Goal: Task Accomplishment & Management: Use online tool/utility

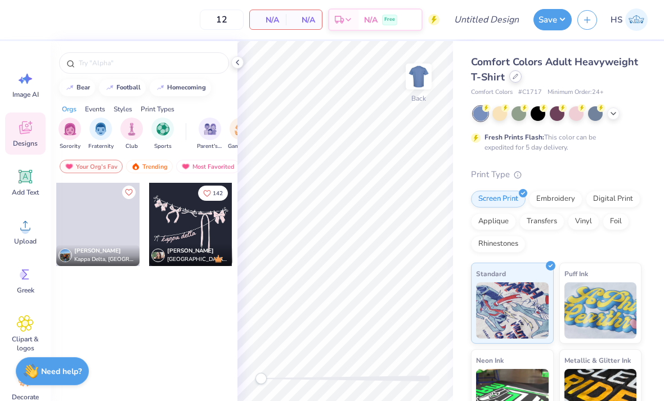
click at [515, 82] on div at bounding box center [515, 76] width 12 height 12
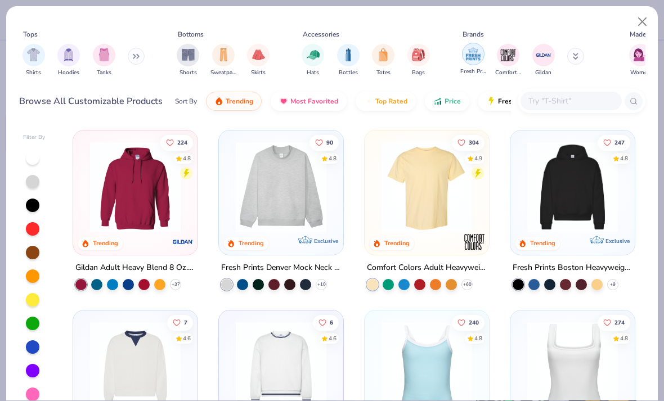
click at [465, 51] on img "filter for Fresh Prints" at bounding box center [473, 54] width 17 height 17
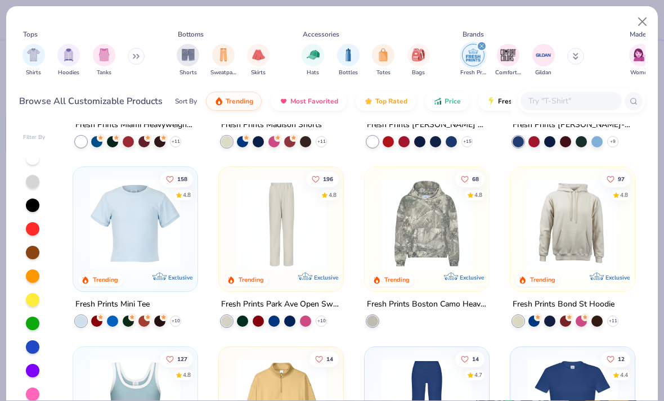
scroll to position [506, 0]
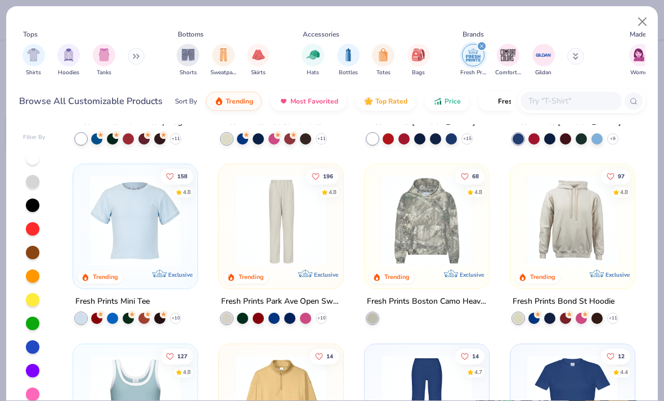
click at [577, 221] on img at bounding box center [572, 220] width 102 height 91
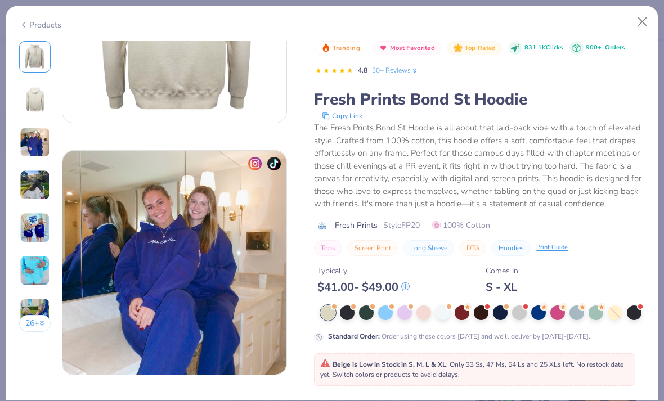
click at [26, 227] on img at bounding box center [35, 228] width 30 height 30
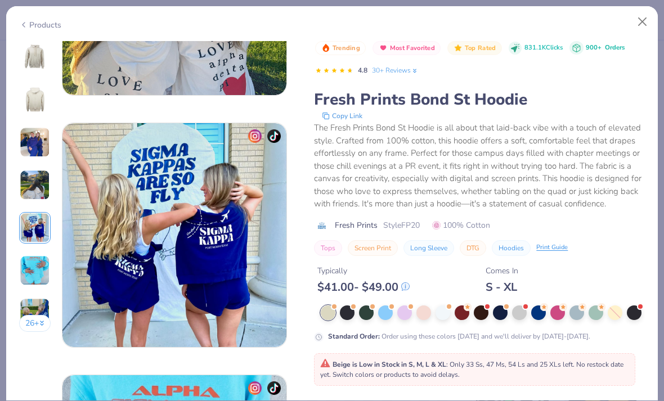
scroll to position [1008, 0]
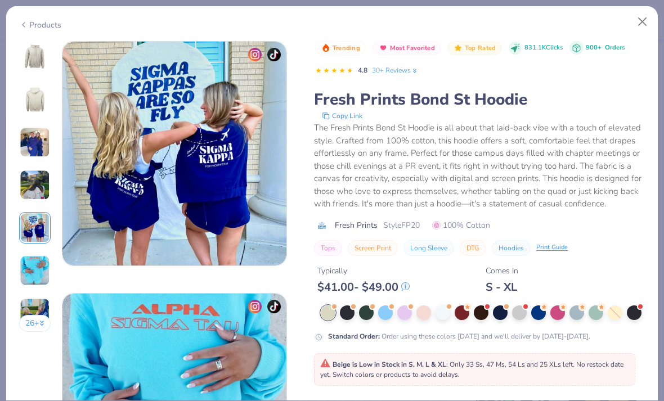
click at [30, 261] on img at bounding box center [35, 270] width 30 height 30
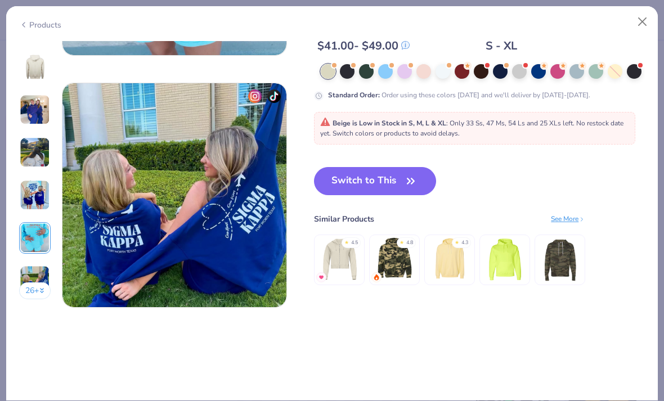
scroll to position [1469, 0]
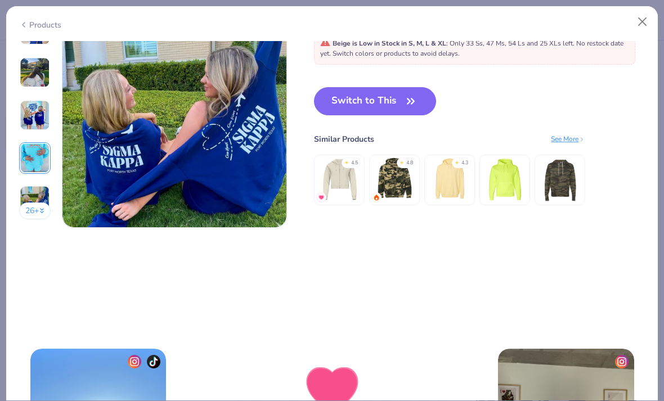
click at [37, 210] on button "26 +" at bounding box center [35, 210] width 32 height 17
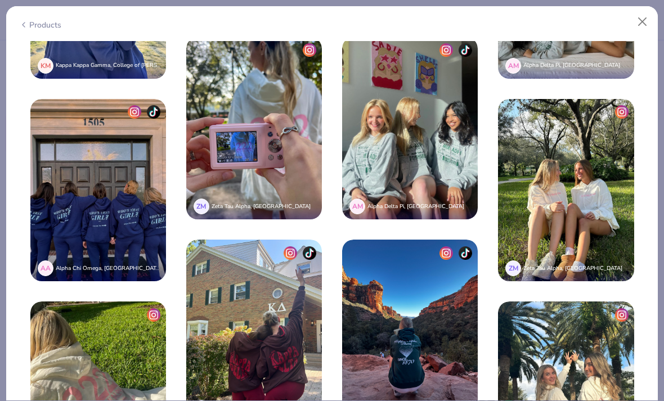
scroll to position [2004, 0]
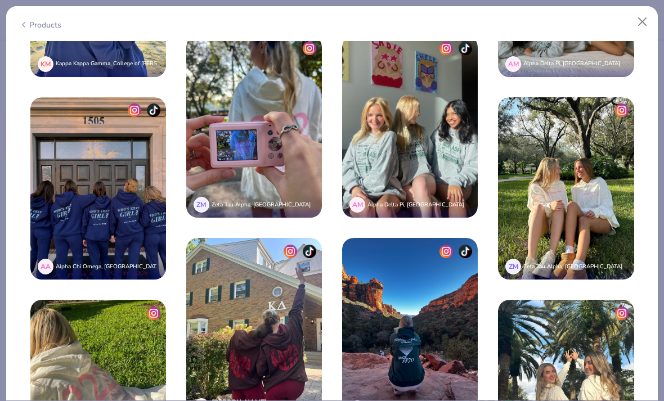
click at [166, 300] on img at bounding box center [98, 391] width 136 height 182
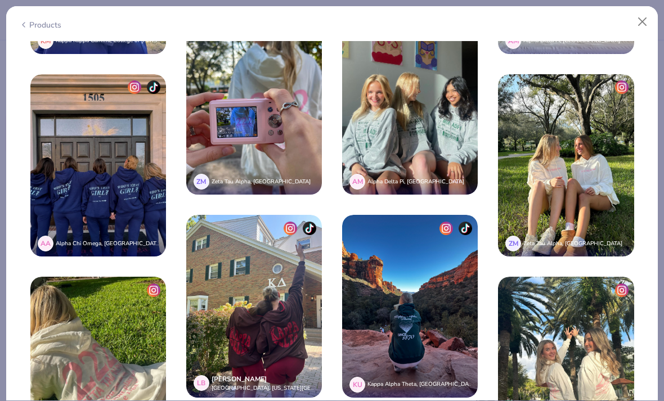
scroll to position [2045, 0]
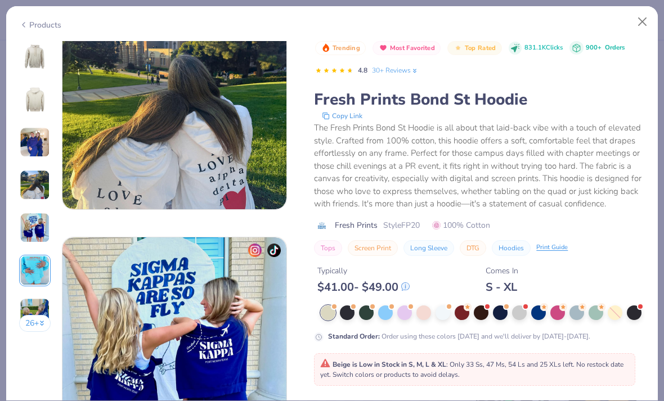
scroll to position [812, 0]
click at [33, 308] on img at bounding box center [35, 313] width 30 height 30
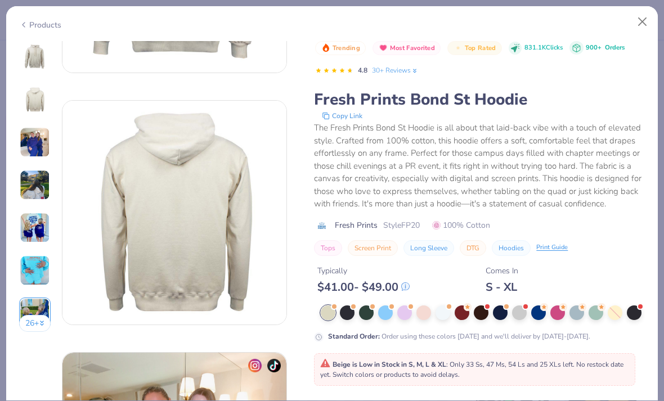
scroll to position [193, 0]
click at [509, 49] on div at bounding box center [514, 48] width 13 height 13
click at [26, 172] on img at bounding box center [35, 185] width 30 height 30
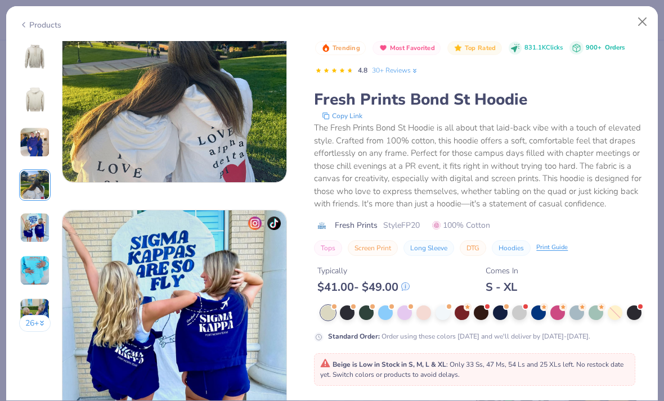
click at [33, 220] on img at bounding box center [35, 228] width 30 height 30
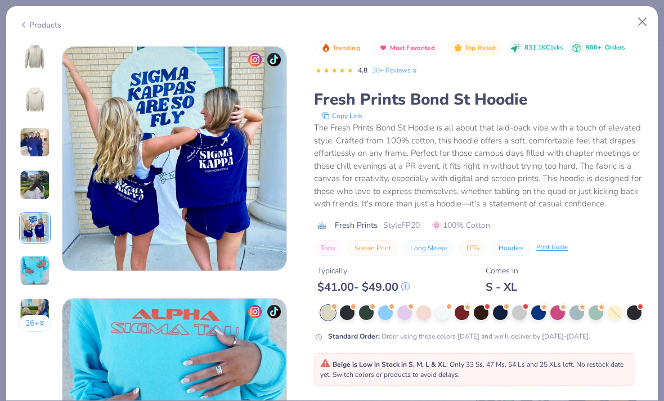
scroll to position [1008, 0]
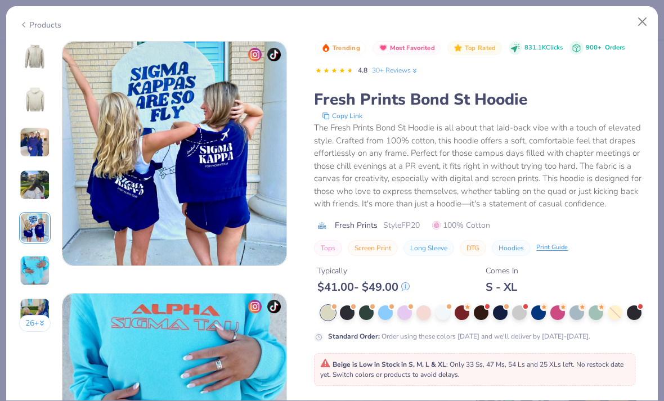
click at [33, 150] on img at bounding box center [35, 142] width 30 height 30
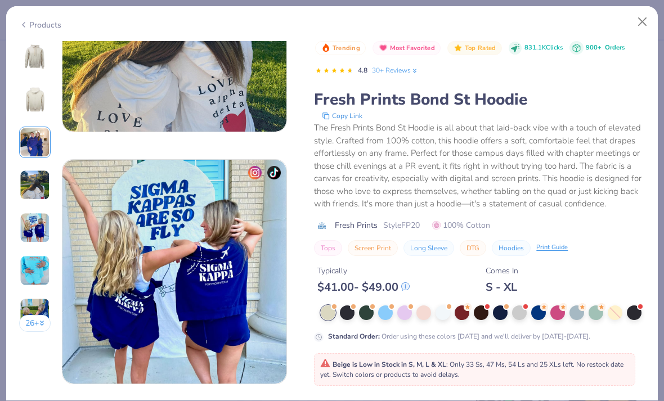
scroll to position [504, 0]
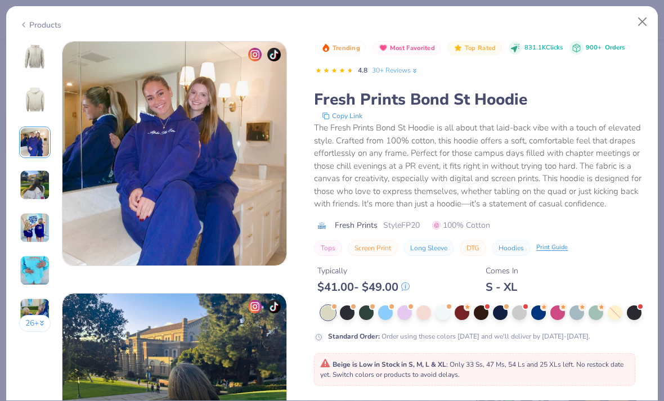
click at [27, 189] on img at bounding box center [35, 185] width 30 height 30
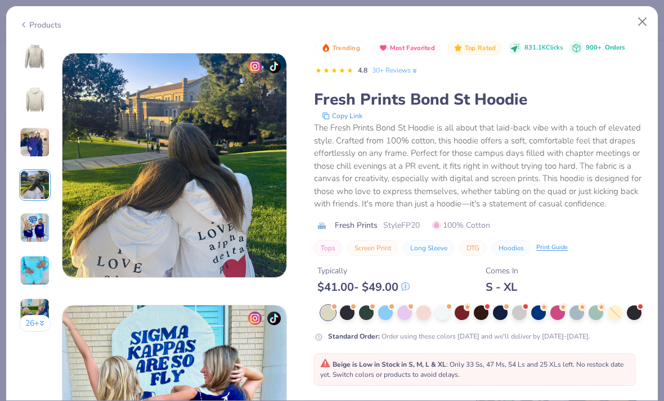
scroll to position [756, 0]
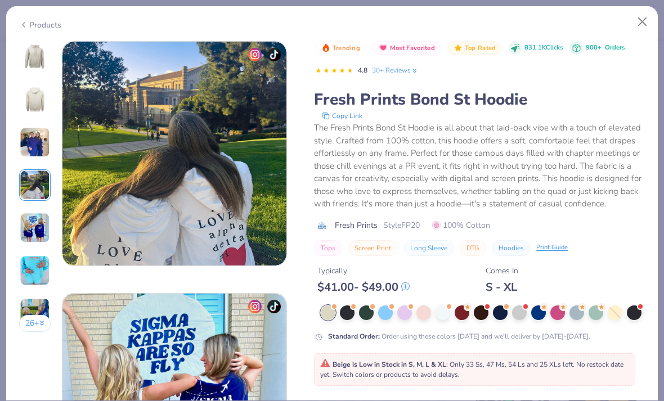
click at [37, 223] on img at bounding box center [35, 228] width 30 height 30
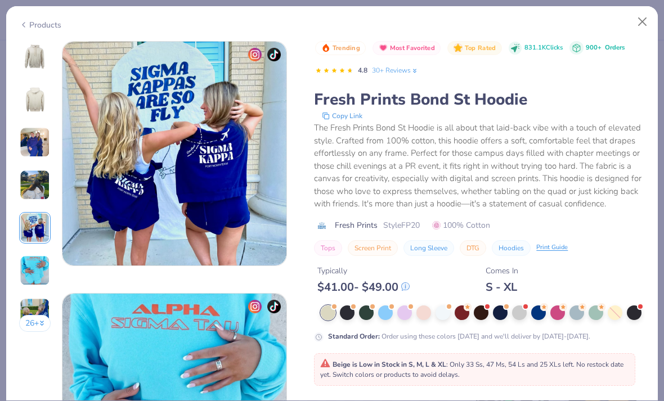
click at [35, 278] on img at bounding box center [35, 270] width 30 height 30
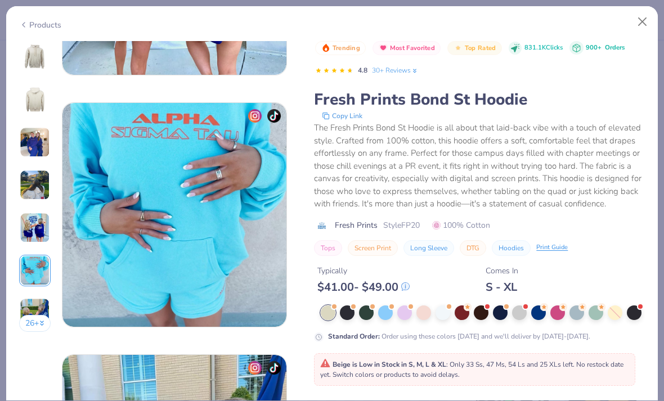
scroll to position [1199, 0]
click at [32, 327] on button "26 +" at bounding box center [35, 323] width 32 height 17
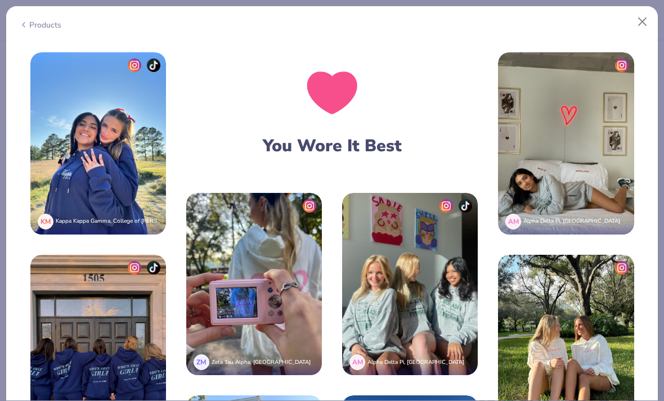
click at [166, 123] on img at bounding box center [98, 143] width 136 height 182
click at [141, 65] on img at bounding box center [134, 64] width 13 height 13
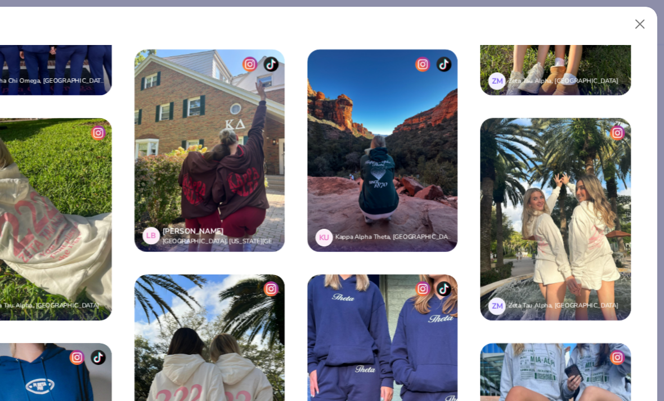
scroll to position [2287, 0]
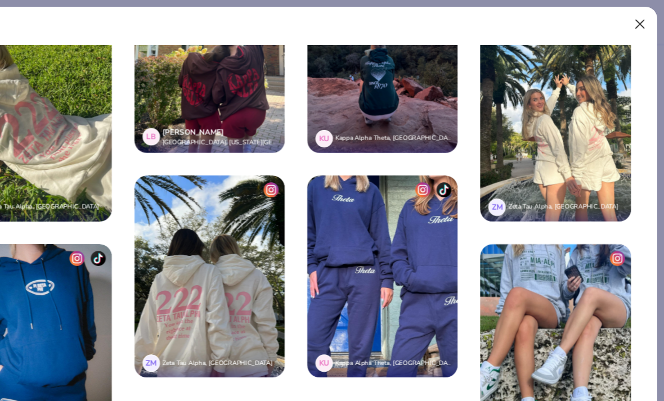
click at [632, 17] on button "Close" at bounding box center [642, 21] width 21 height 21
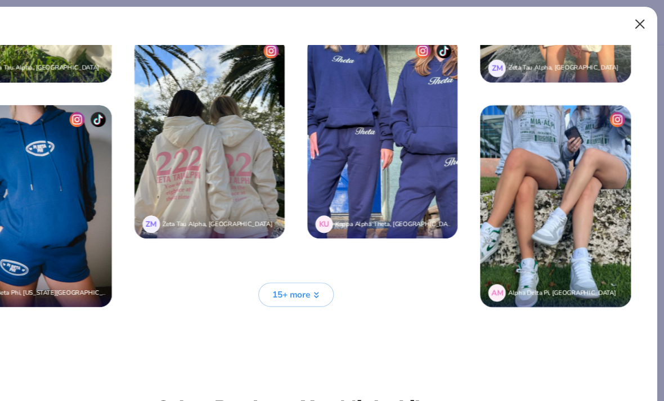
scroll to position [2413, 0]
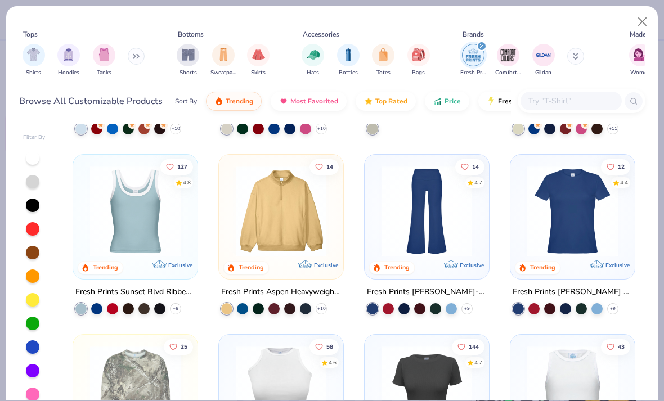
click at [76, 120] on div "Tops Shirts Hoodies Tanks Bottoms Shorts Sweatpants Skirts Accessories Hats Bot…" at bounding box center [331, 63] width 651 height 115
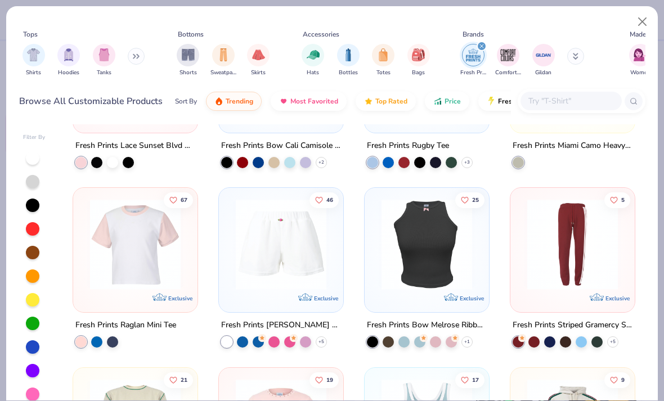
scroll to position [1931, 0]
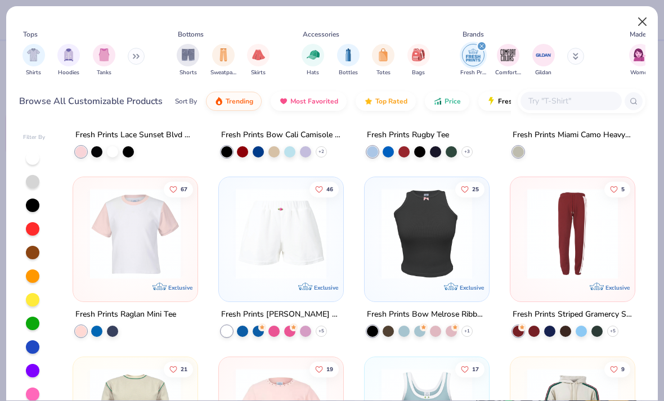
click at [642, 15] on button "Close" at bounding box center [642, 21] width 21 height 21
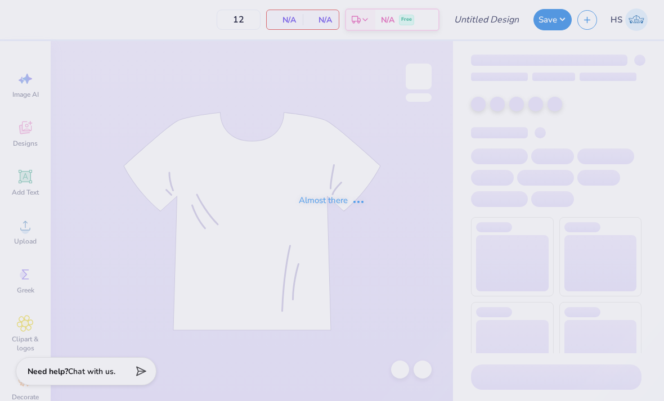
type input "KD NM Sets"
type input "37"
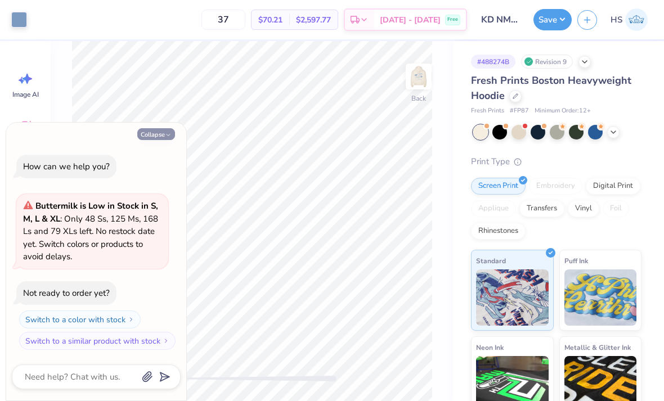
click at [152, 138] on button "Collapse" at bounding box center [156, 134] width 38 height 12
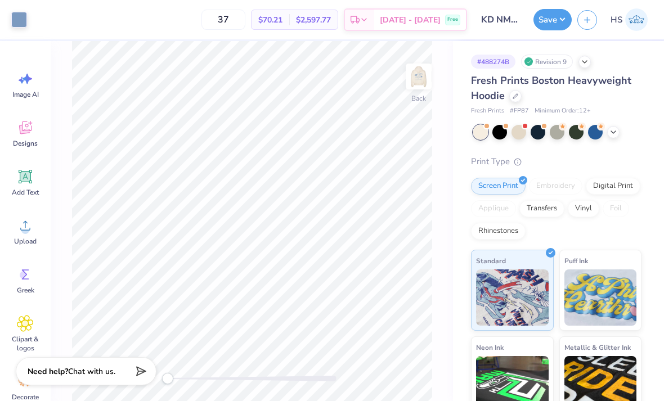
type textarea "x"
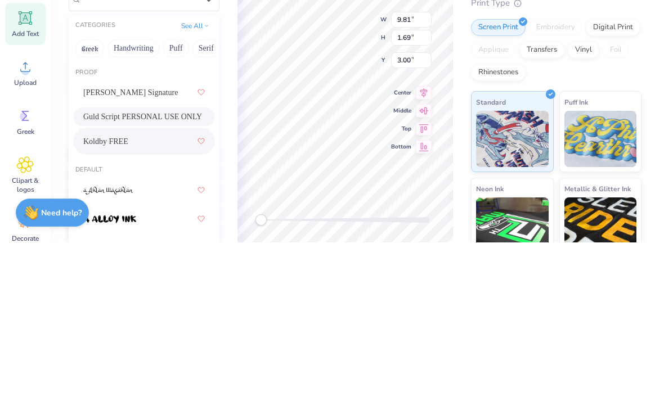
click at [179, 269] on span "Guld Script PERSONAL USE ONLY" at bounding box center [142, 275] width 119 height 12
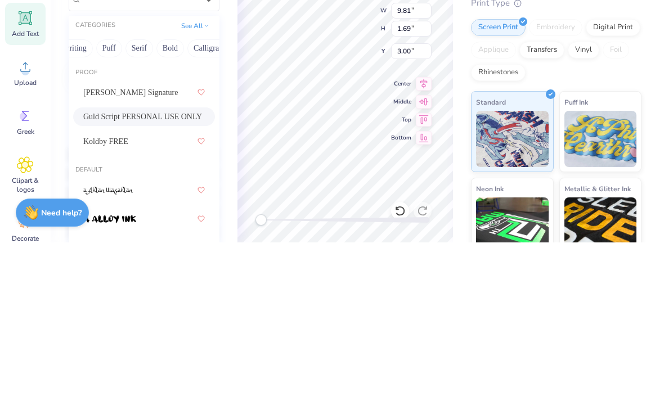
scroll to position [0, 85]
click at [202, 198] on button "Calligraphy" at bounding box center [193, 207] width 49 height 18
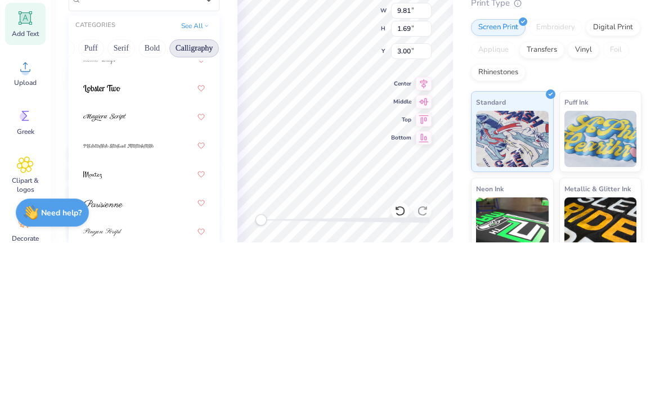
scroll to position [520, 0]
click at [156, 266] on div at bounding box center [143, 276] width 121 height 20
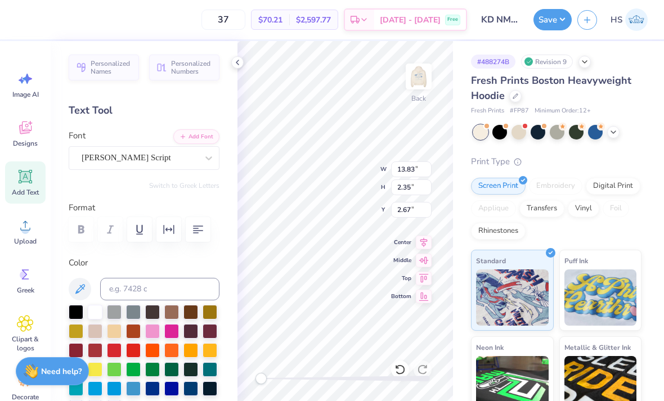
type input "11.36"
type input "1.93"
type input "3.09"
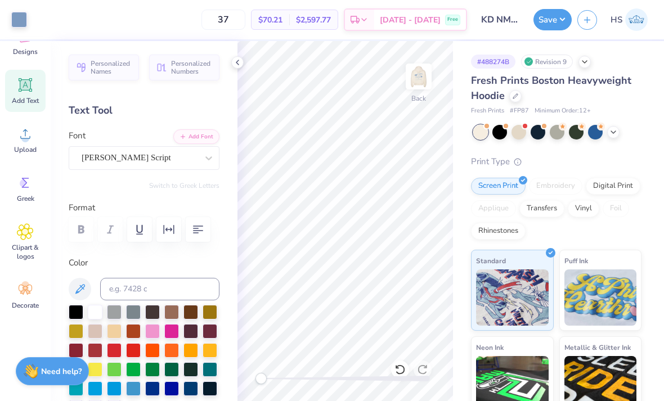
scroll to position [92, 0]
click at [26, 290] on icon at bounding box center [25, 290] width 13 height 10
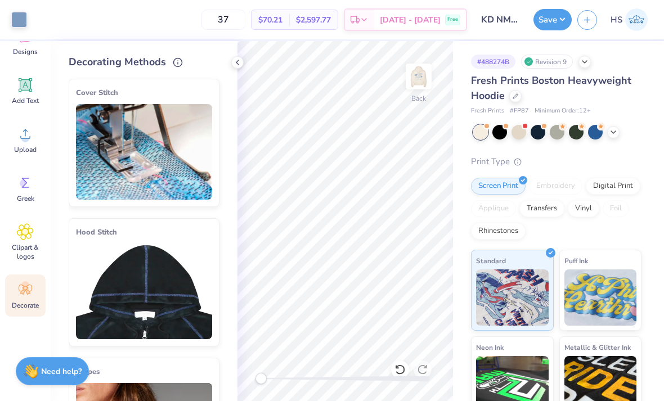
scroll to position [0, 0]
click at [512, 95] on div at bounding box center [515, 95] width 12 height 12
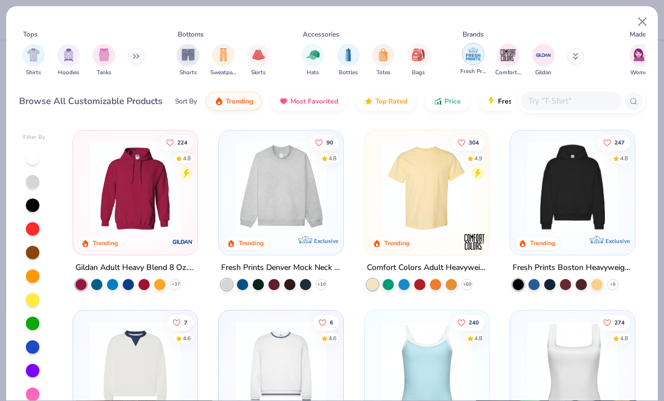
click at [471, 54] on img "filter for Fresh Prints" at bounding box center [473, 54] width 17 height 17
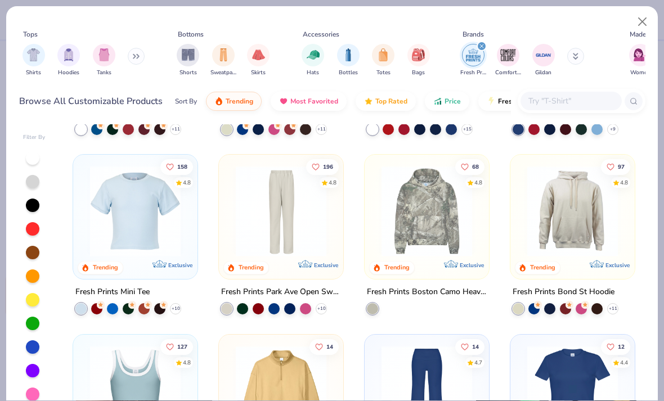
scroll to position [522, 0]
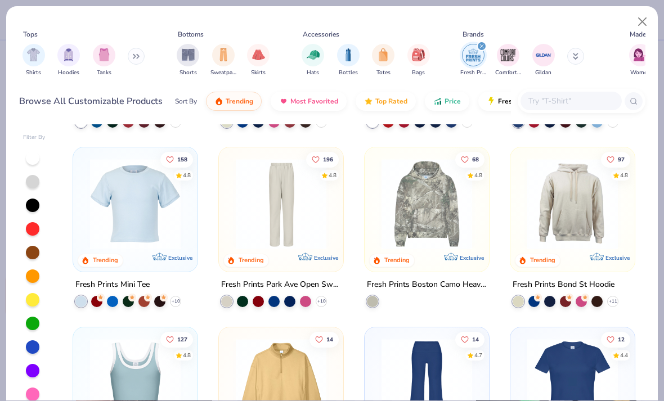
click at [582, 217] on img at bounding box center [572, 204] width 102 height 91
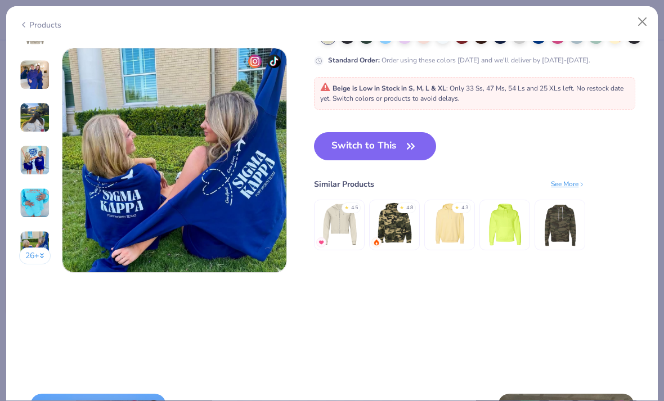
scroll to position [1484, 0]
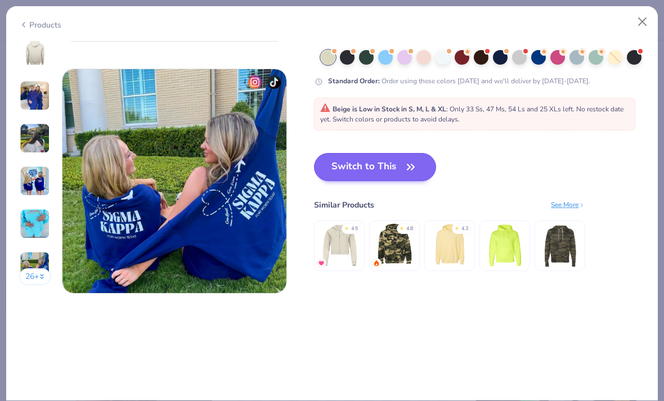
click at [408, 166] on icon "button" at bounding box center [410, 166] width 7 height 5
click at [388, 157] on button "Switch to This" at bounding box center [375, 167] width 122 height 28
click at [390, 181] on button "Switch to This" at bounding box center [375, 167] width 122 height 28
click at [377, 165] on button "Switch to This" at bounding box center [375, 167] width 122 height 28
